Goal: Task Accomplishment & Management: Use online tool/utility

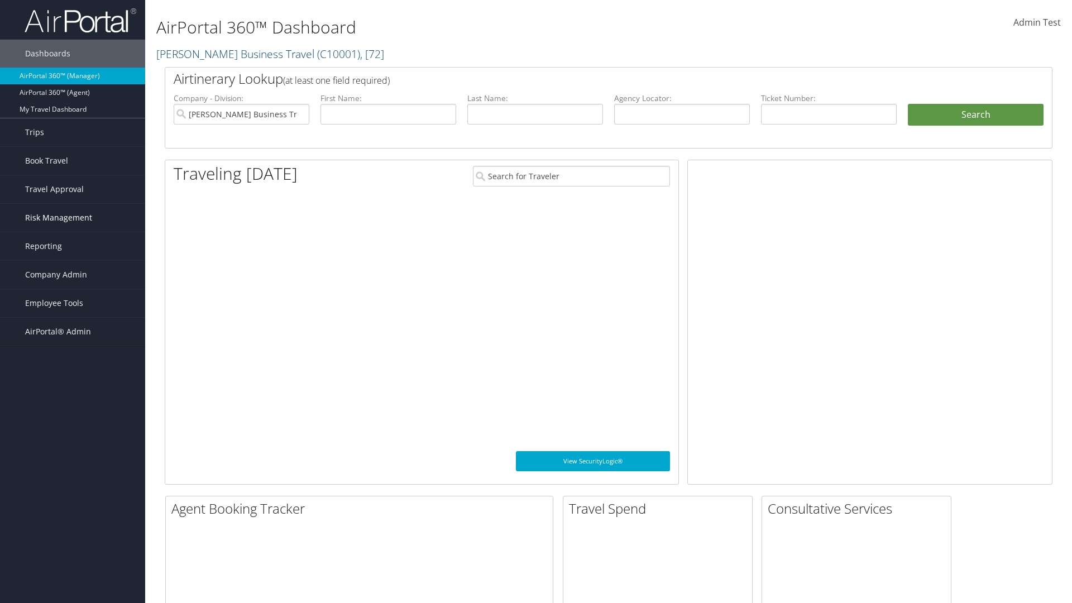
click at [73, 218] on span "Risk Management" at bounding box center [58, 218] width 67 height 28
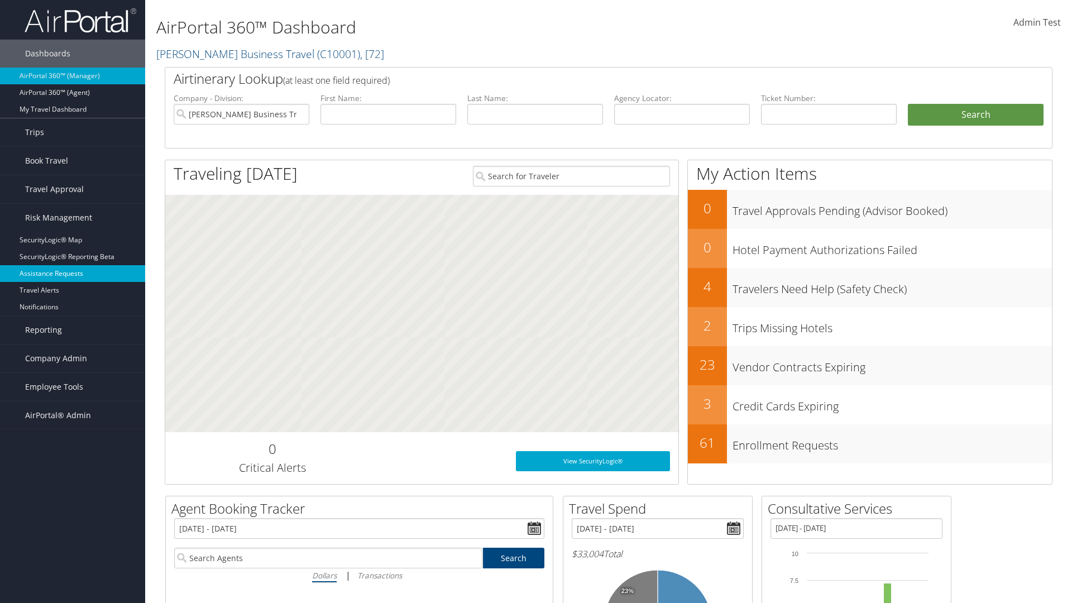
click at [73, 274] on link "Assistance Requests" at bounding box center [72, 273] width 145 height 17
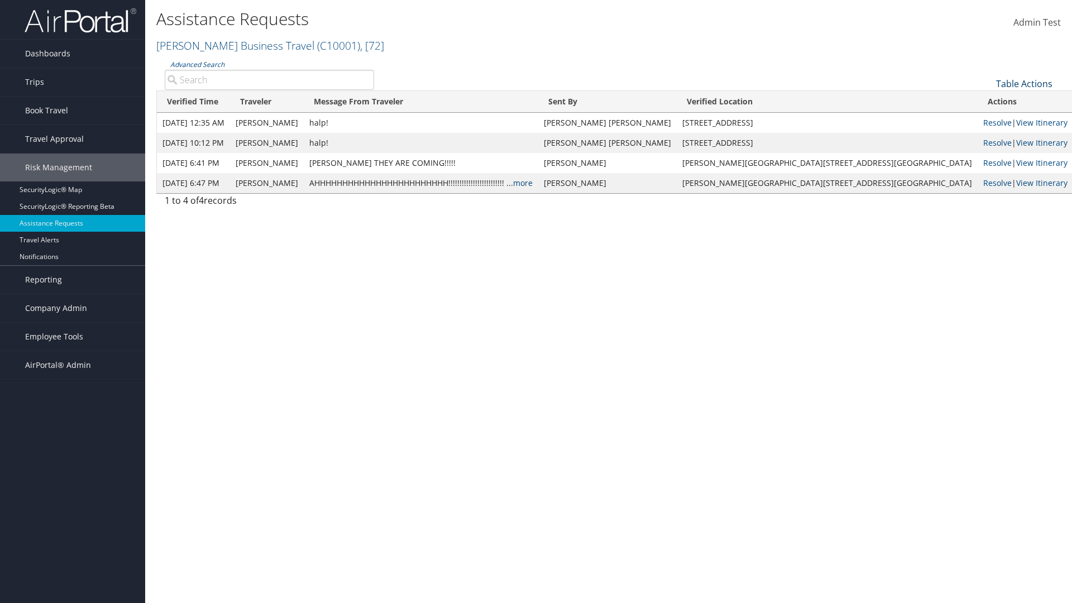
click at [1024, 83] on link "Table Actions" at bounding box center [1024, 84] width 56 height 12
click at [986, 119] on link "Page Length" at bounding box center [986, 120] width 147 height 19
